Goal: Task Accomplishment & Management: Use online tool/utility

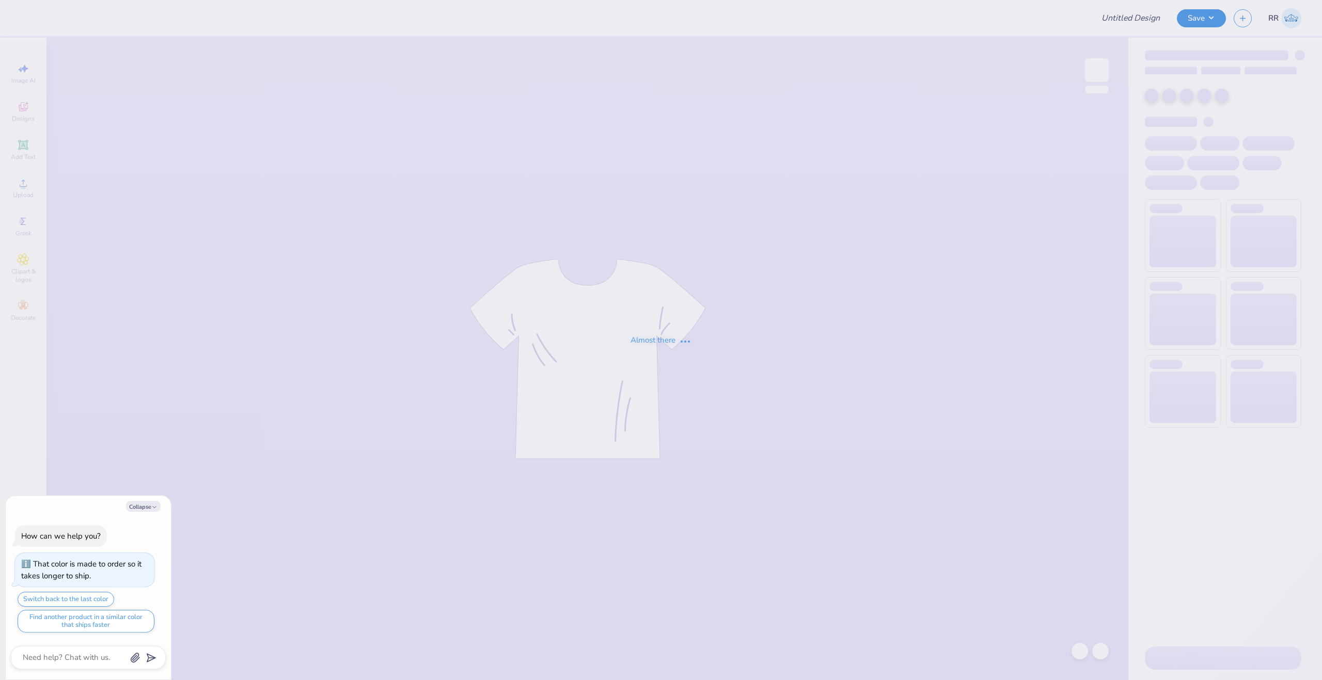
type textarea "x"
type input "Kass [PERSON_NAME] : The [GEOGRAPHIC_DATA][US_STATE]"
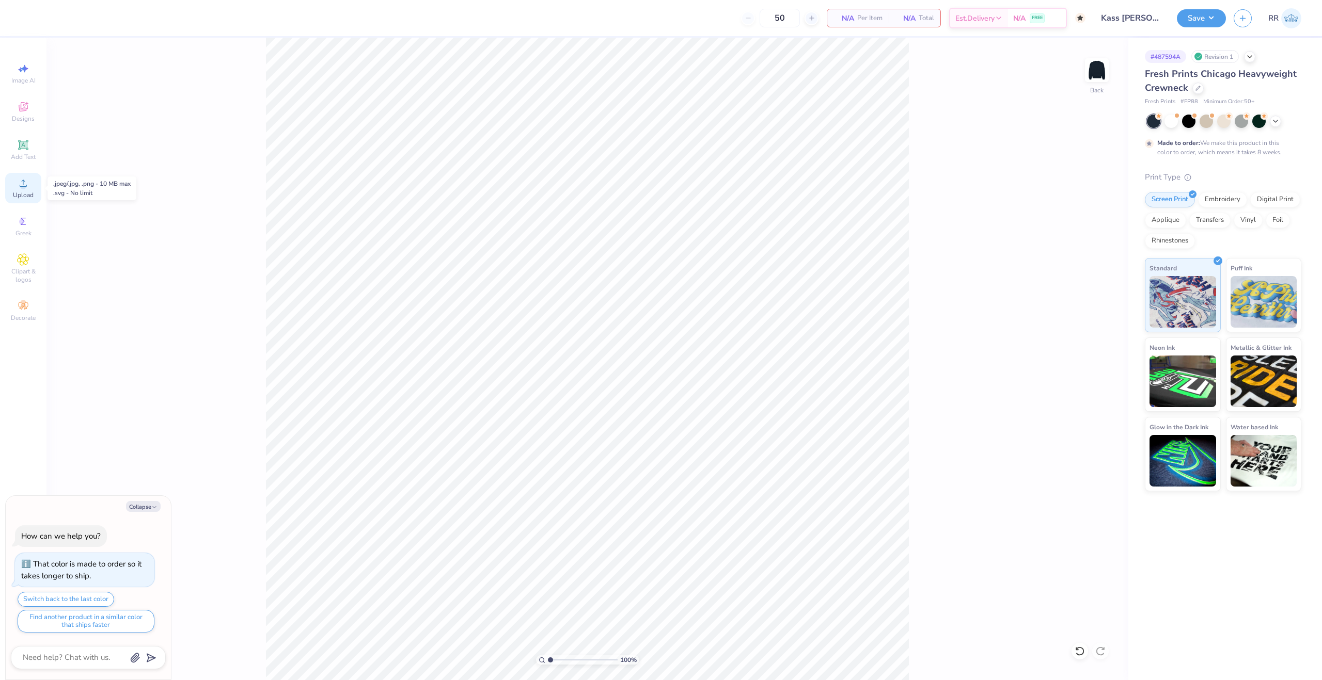
click at [22, 187] on circle at bounding box center [23, 187] width 6 height 6
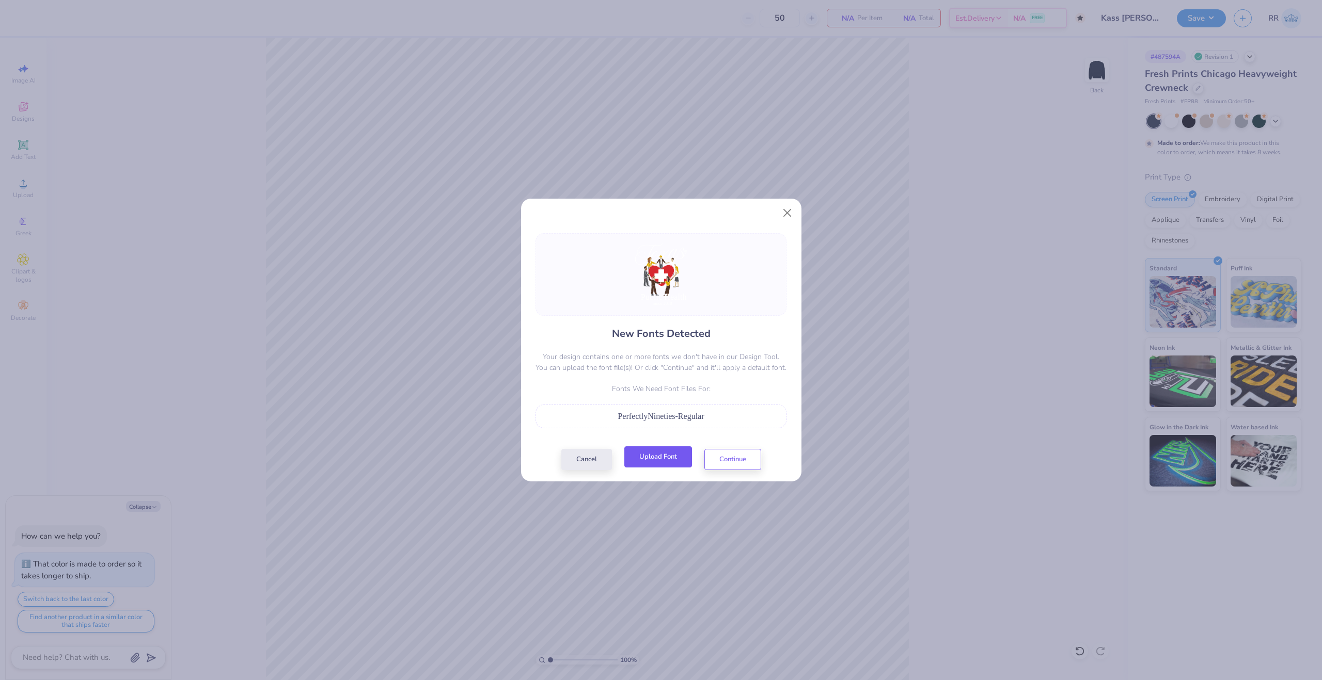
click at [669, 455] on button "Upload Font" at bounding box center [658, 457] width 68 height 21
click at [679, 456] on button "Upload Font" at bounding box center [658, 457] width 68 height 21
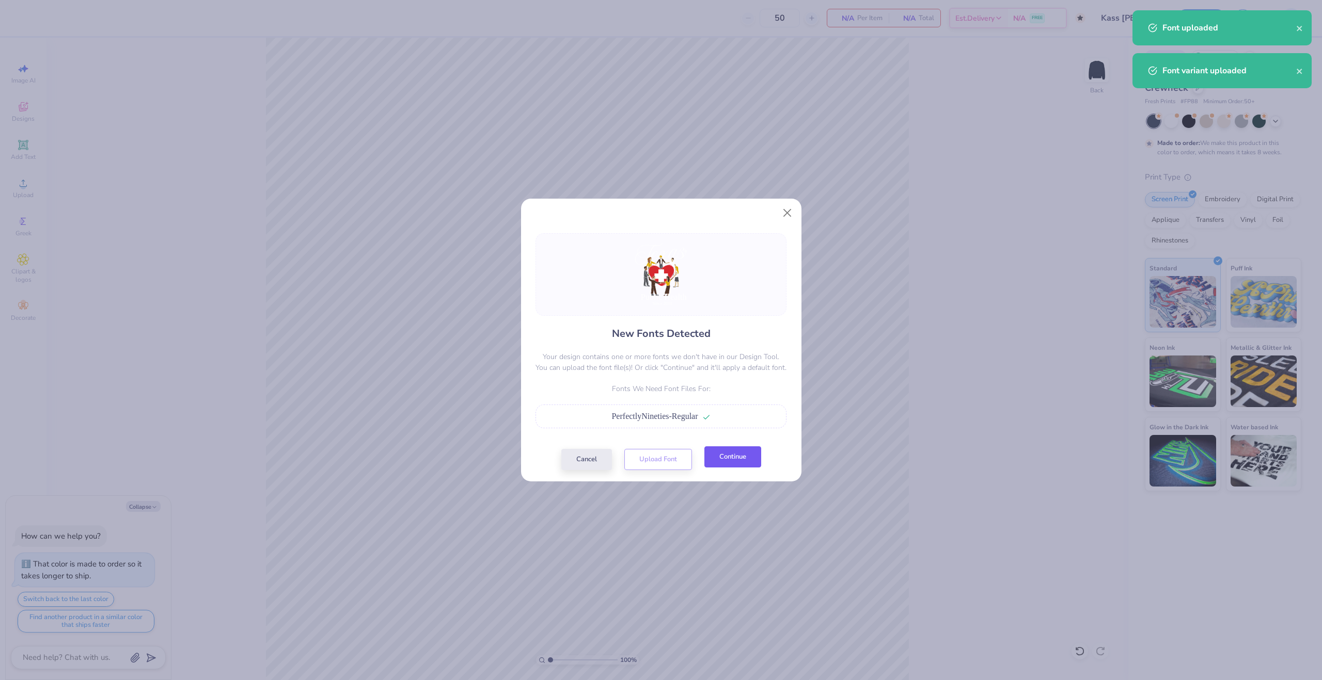
click at [743, 454] on button "Continue" at bounding box center [732, 457] width 57 height 21
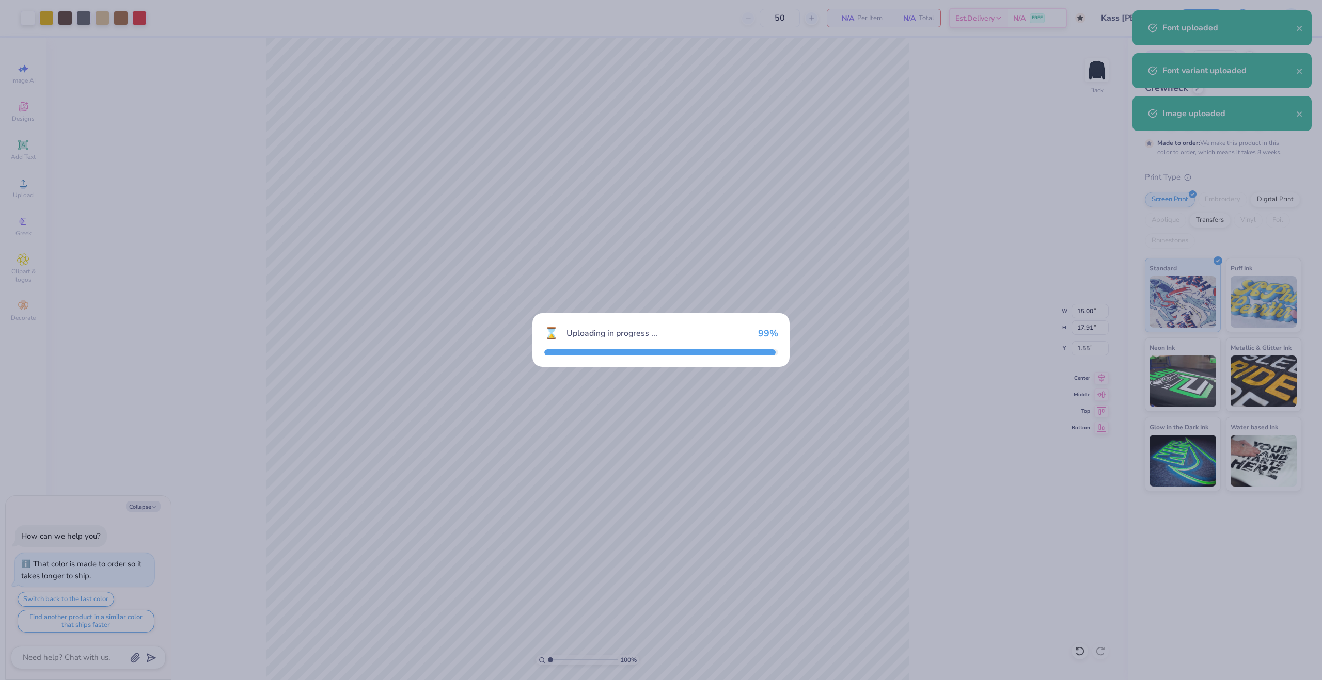
type textarea "x"
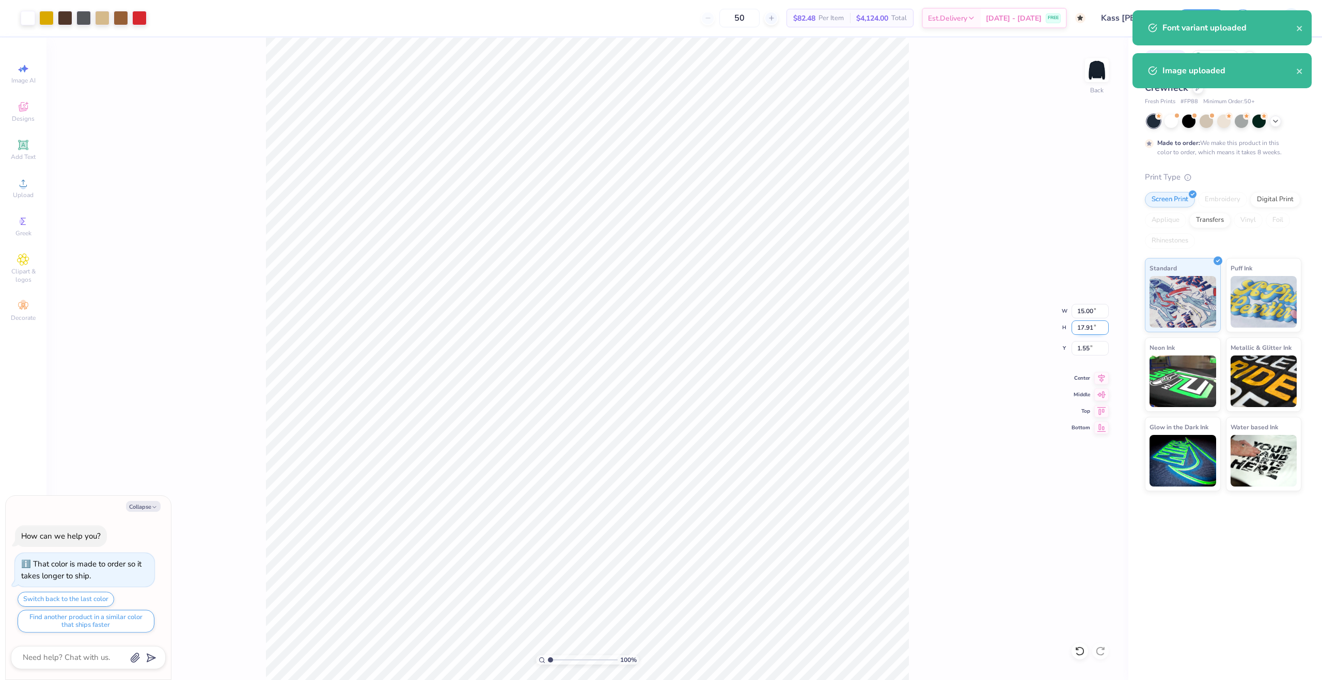
click at [1082, 333] on input "17.91" at bounding box center [1089, 328] width 37 height 14
drag, startPoint x: 1082, startPoint y: 333, endPoint x: 1083, endPoint y: 339, distance: 5.9
click at [1082, 333] on input "17.91" at bounding box center [1089, 328] width 37 height 14
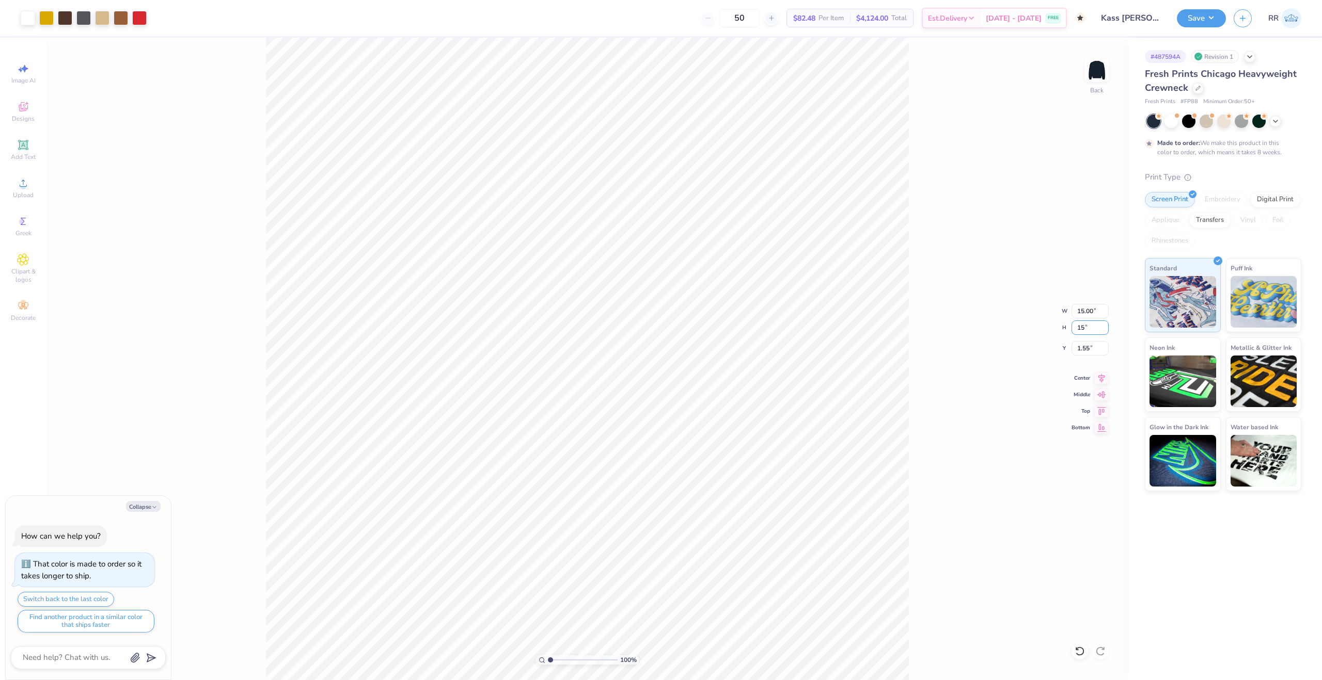
type input "15"
type textarea "x"
type input "12.56"
type input "15.00"
type input "3.00"
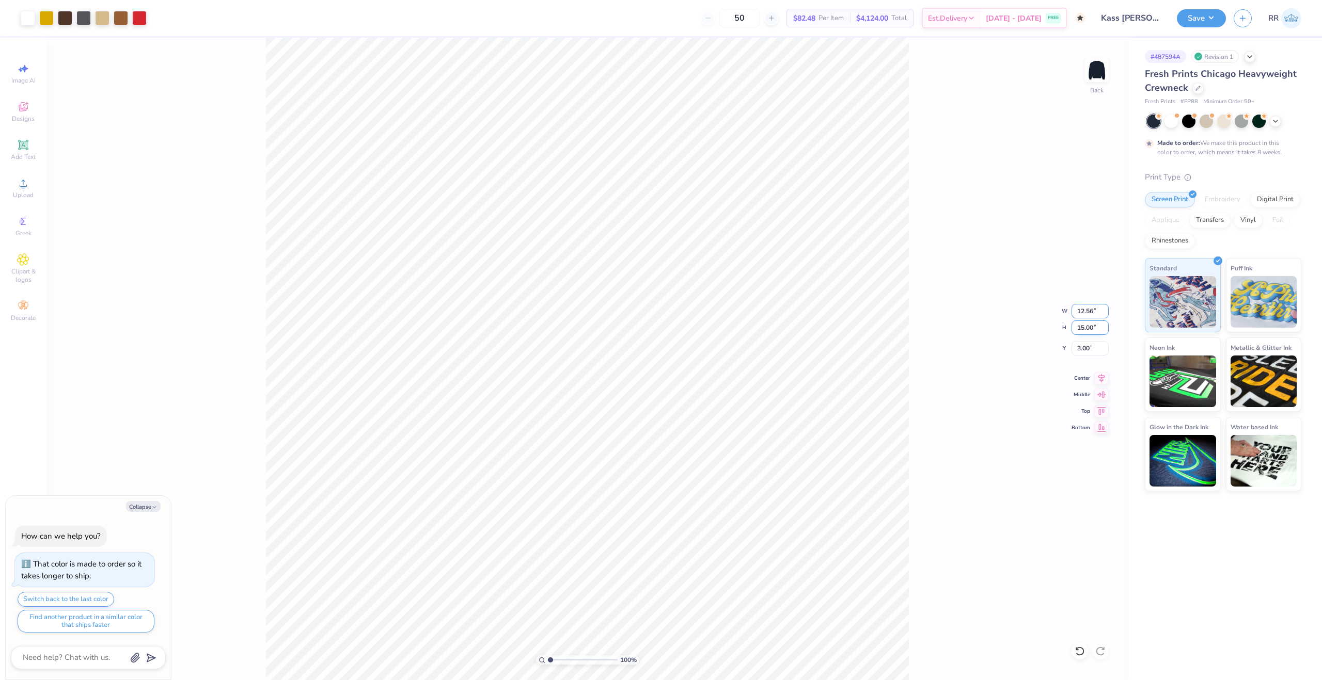
drag, startPoint x: 1089, startPoint y: 313, endPoint x: 1092, endPoint y: 327, distance: 14.7
click at [1089, 313] on input "12.56" at bounding box center [1089, 311] width 37 height 14
type input "12"
type textarea "x"
type input "12.00"
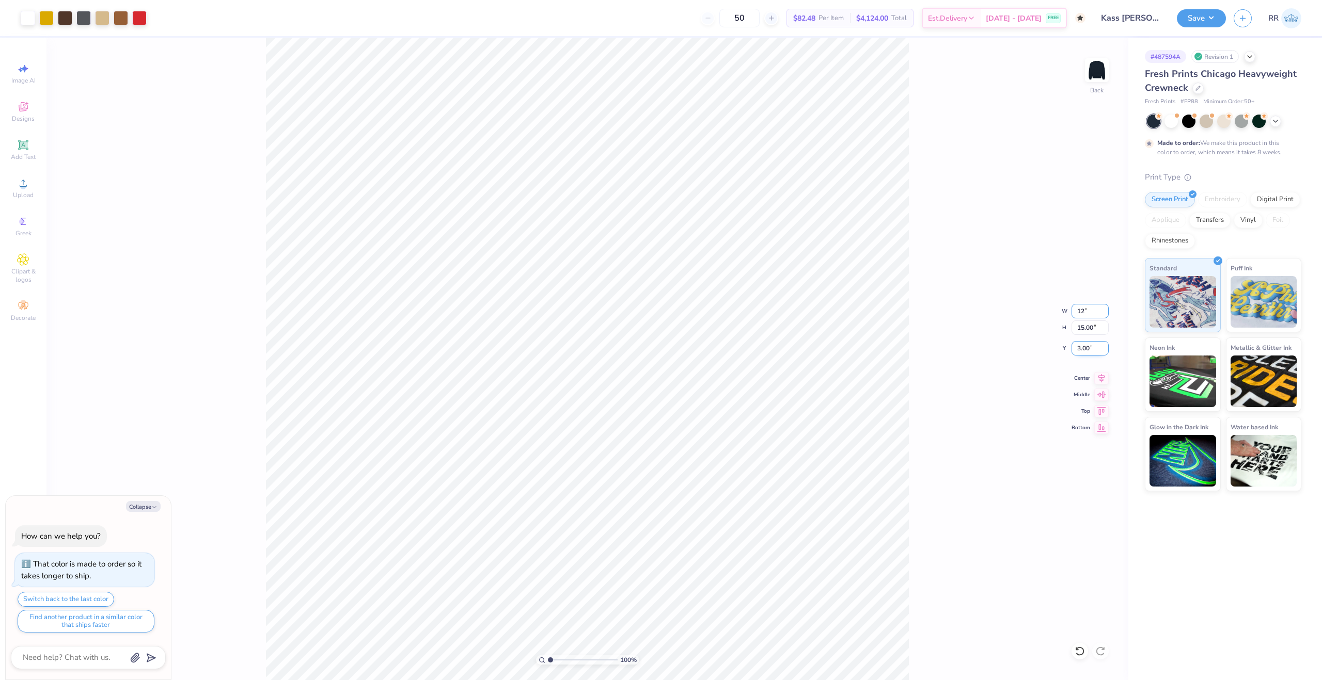
type input "14.33"
type input "3"
type textarea "x"
type input "3.00"
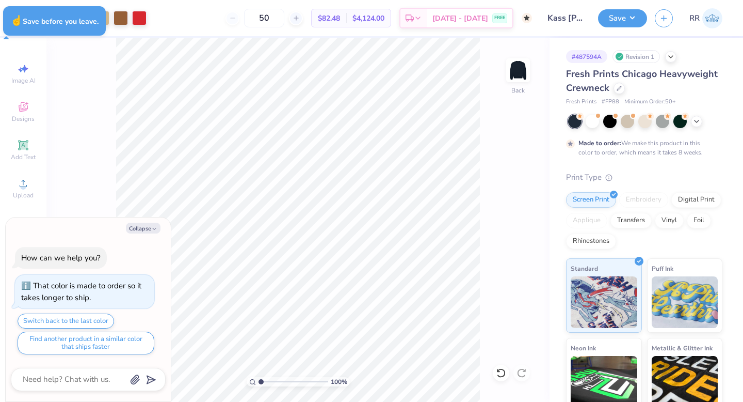
type textarea "x"
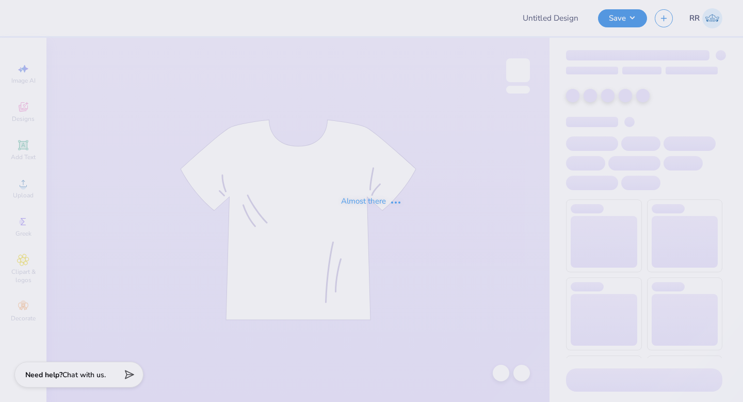
type input "Kass [PERSON_NAME] : The [GEOGRAPHIC_DATA][US_STATE]"
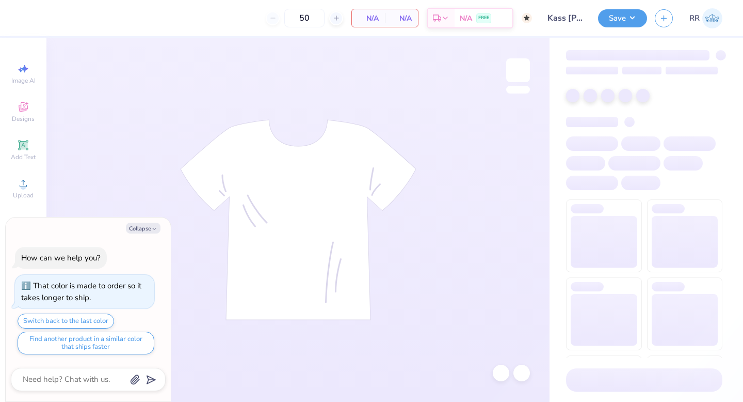
drag, startPoint x: 151, startPoint y: 226, endPoint x: 157, endPoint y: 236, distance: 11.6
click at [151, 226] on icon "button" at bounding box center [154, 229] width 6 height 6
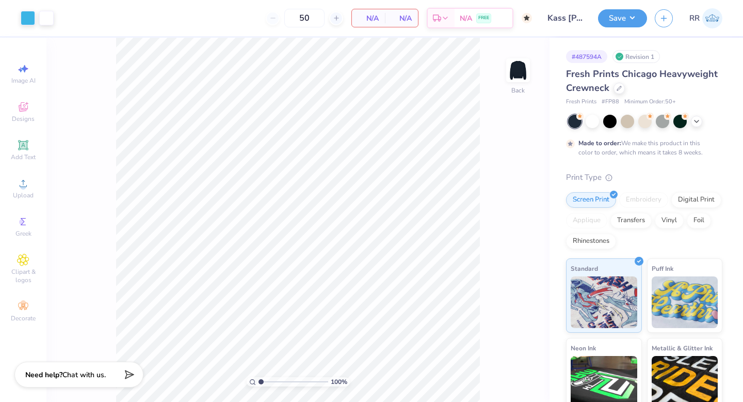
type textarea "x"
click at [35, 186] on div "Upload" at bounding box center [23, 188] width 36 height 30
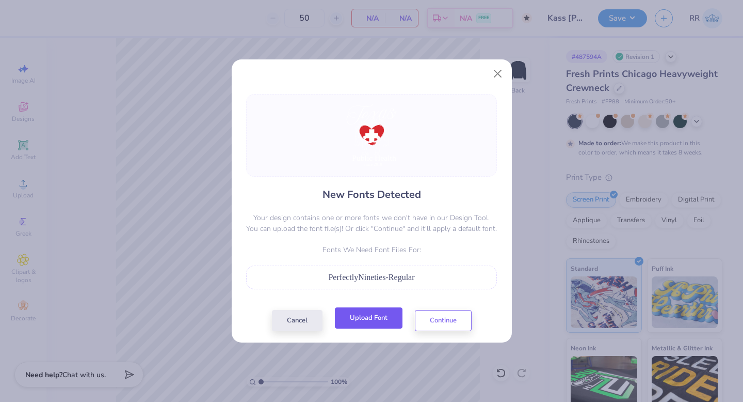
click at [379, 318] on button "Upload Font" at bounding box center [369, 317] width 68 height 21
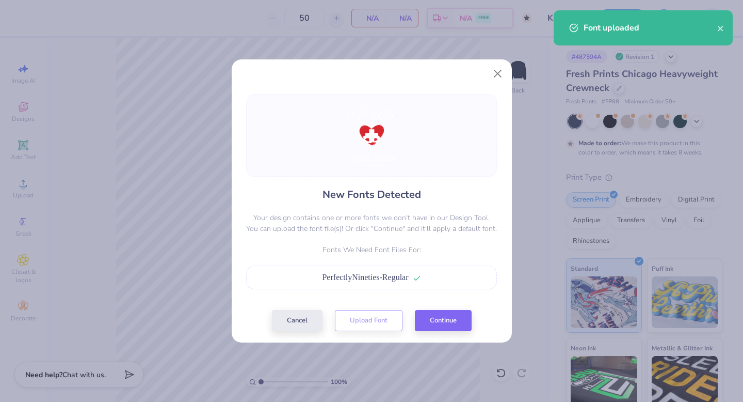
click at [474, 319] on div "New Fonts Detected Your design contains one or more fonts we don't have in our …" at bounding box center [371, 212] width 257 height 237
click at [445, 324] on button "Continue" at bounding box center [443, 317] width 57 height 21
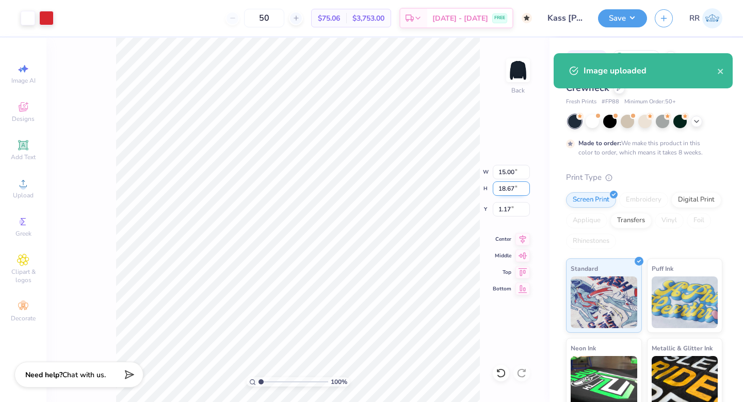
click at [504, 192] on input "18.67" at bounding box center [511, 188] width 37 height 14
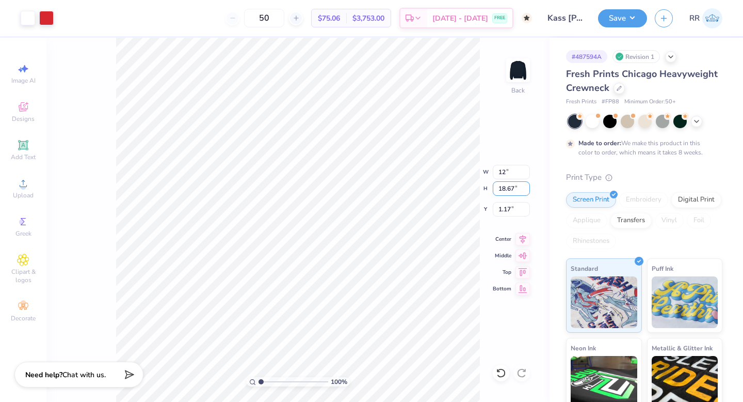
type input "12.00"
type input "14.94"
type input "3.00"
click at [616, 22] on button "Save" at bounding box center [622, 17] width 49 height 18
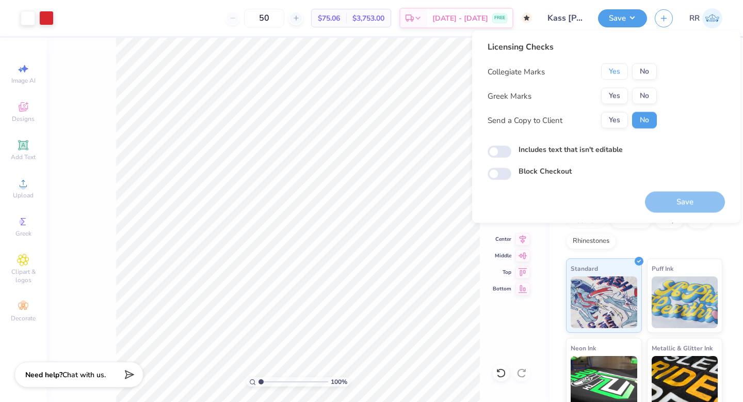
drag, startPoint x: 617, startPoint y: 73, endPoint x: 633, endPoint y: 81, distance: 17.3
click at [619, 73] on button "Yes" at bounding box center [614, 72] width 27 height 17
click at [653, 85] on div "Collegiate Marks Yes No Greek Marks Yes No Send a Copy to Client Yes No" at bounding box center [572, 96] width 169 height 65
click at [647, 96] on button "No" at bounding box center [644, 96] width 25 height 17
click at [702, 197] on button "Save" at bounding box center [685, 202] width 80 height 21
